Goal: Check status: Check status

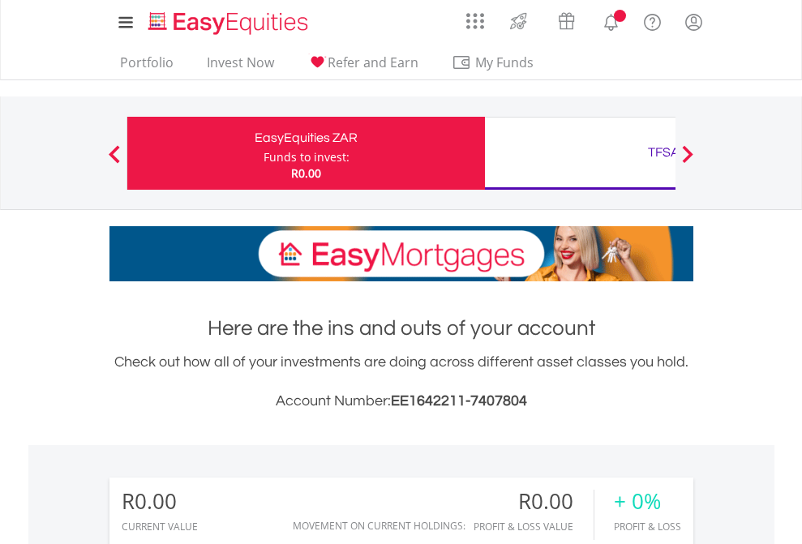
scroll to position [156, 255]
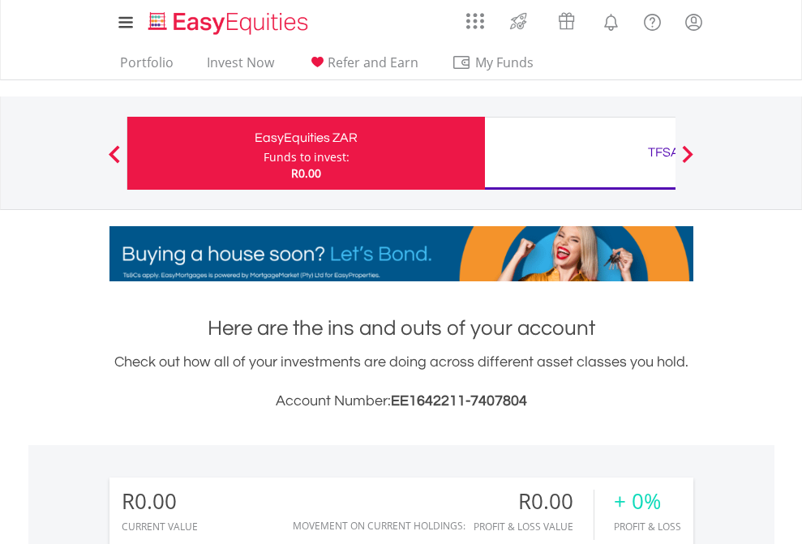
click at [264, 153] on div "Funds to invest:" at bounding box center [307, 157] width 86 height 16
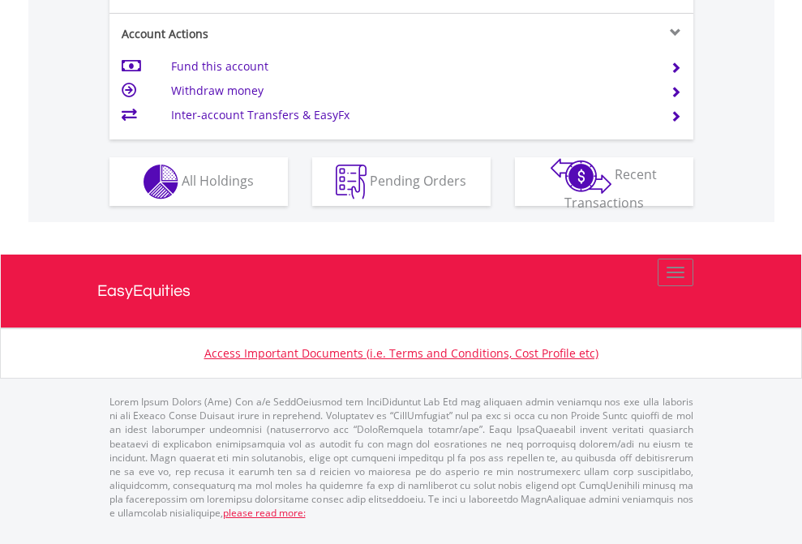
scroll to position [1522, 0]
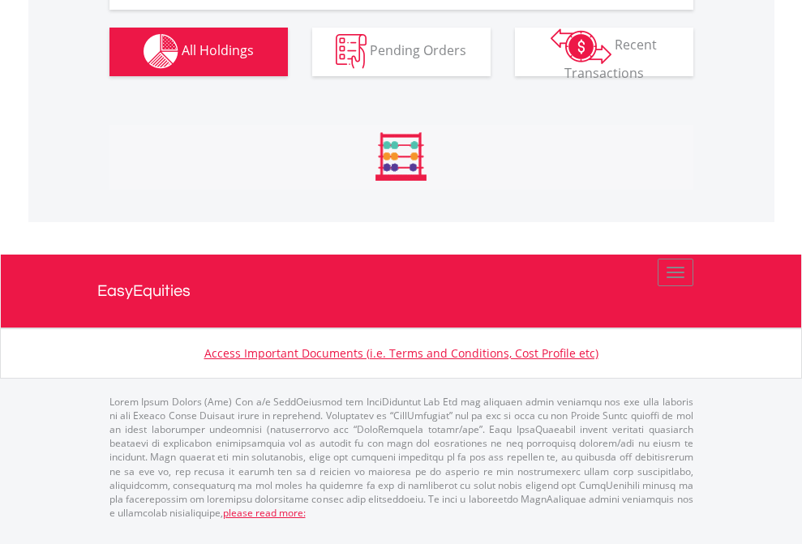
scroll to position [1606, 0]
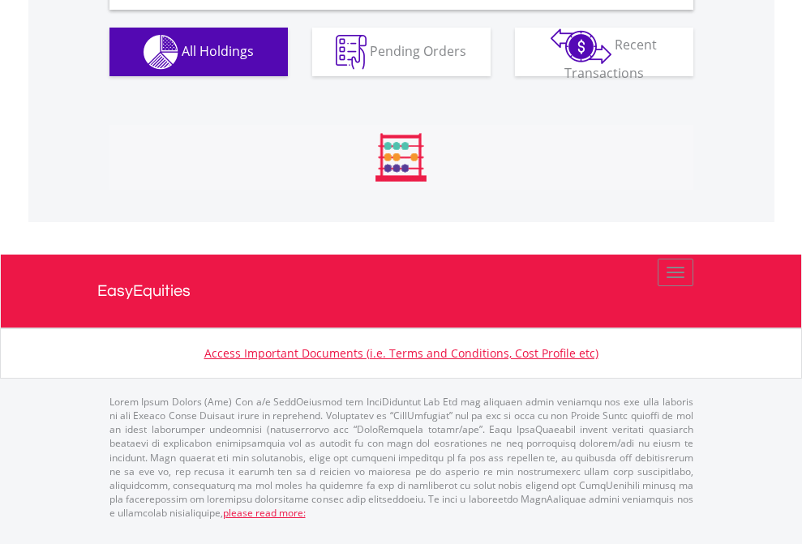
scroll to position [1568, 0]
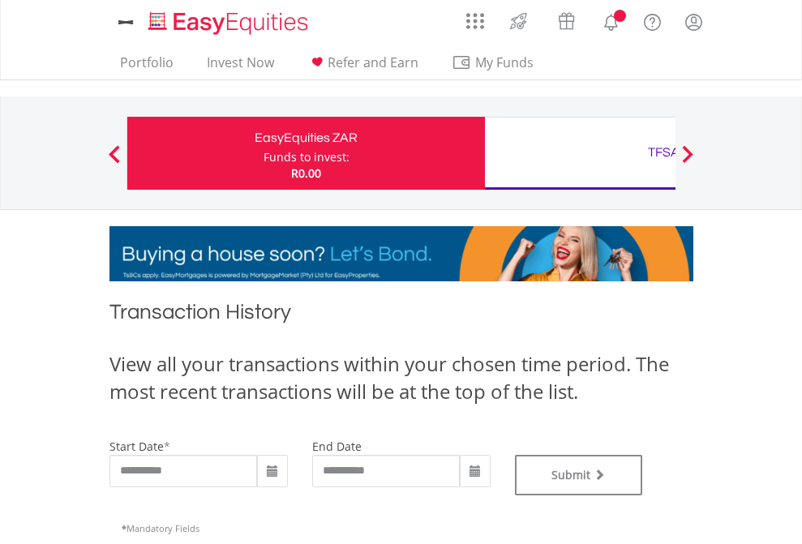
type input "**********"
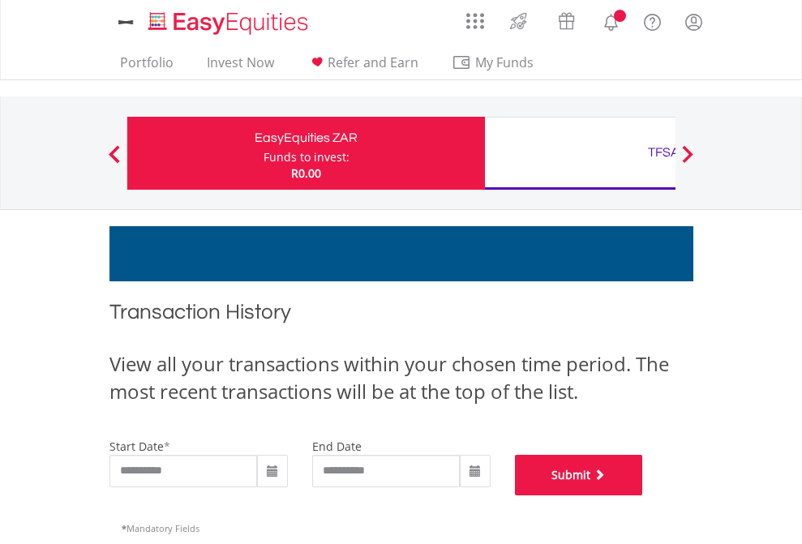
click at [643, 496] on button "Submit" at bounding box center [579, 475] width 128 height 41
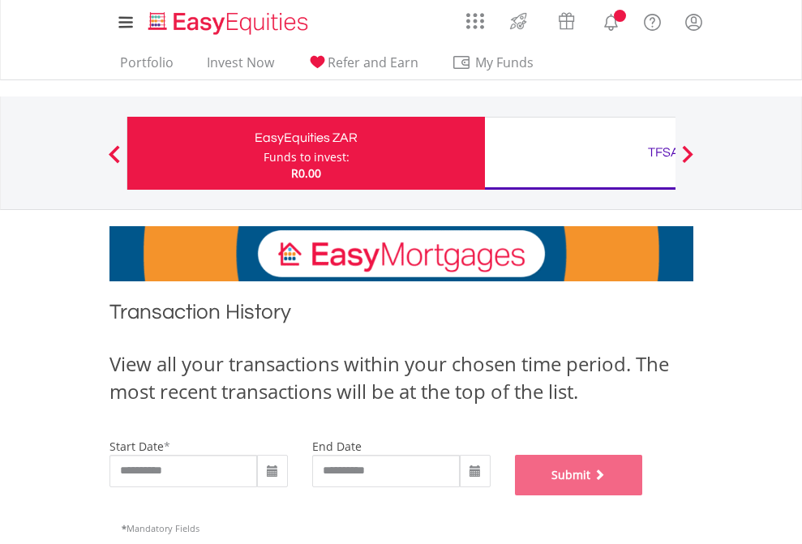
scroll to position [658, 0]
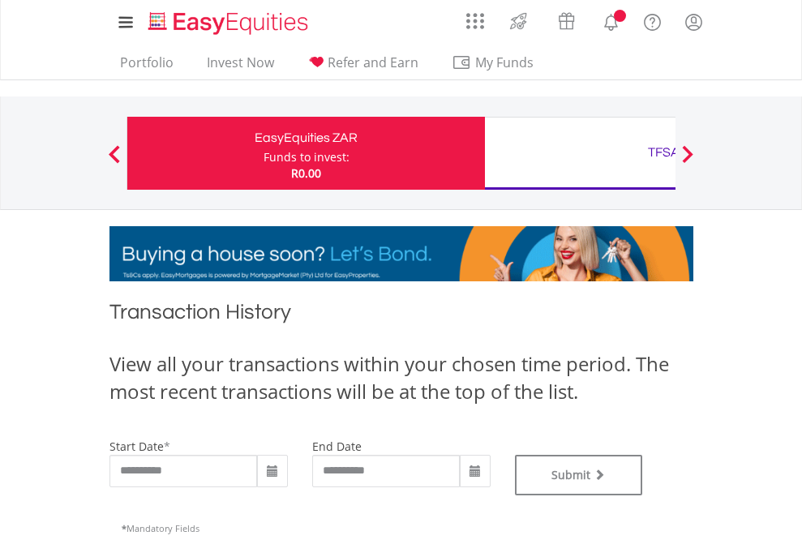
click at [580, 153] on div "TFSA" at bounding box center [664, 152] width 338 height 23
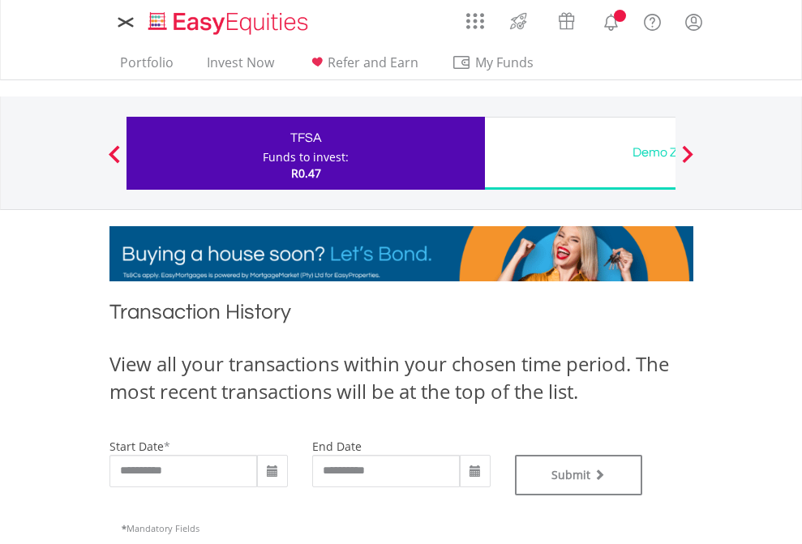
type input "**********"
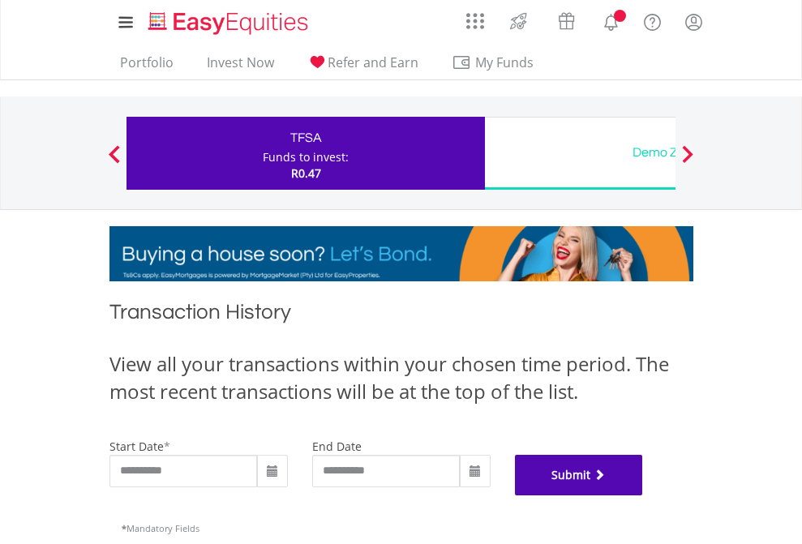
click at [643, 496] on button "Submit" at bounding box center [579, 475] width 128 height 41
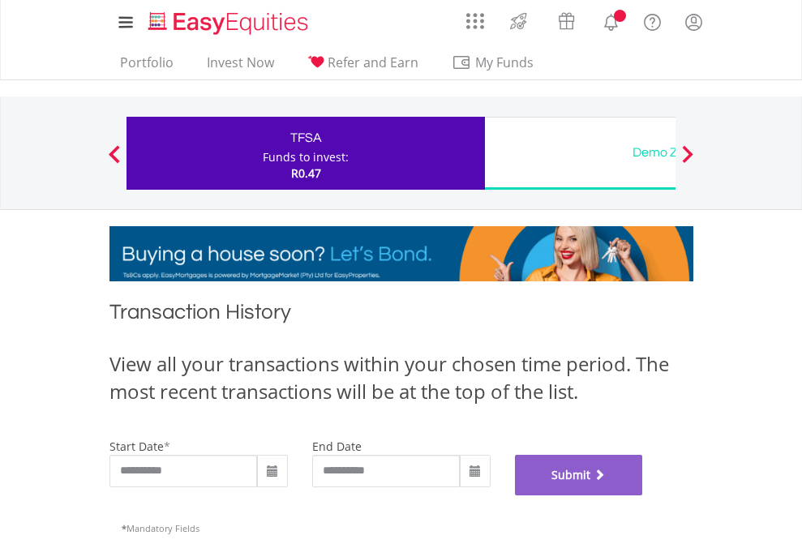
scroll to position [658, 0]
